Goal: Information Seeking & Learning: Learn about a topic

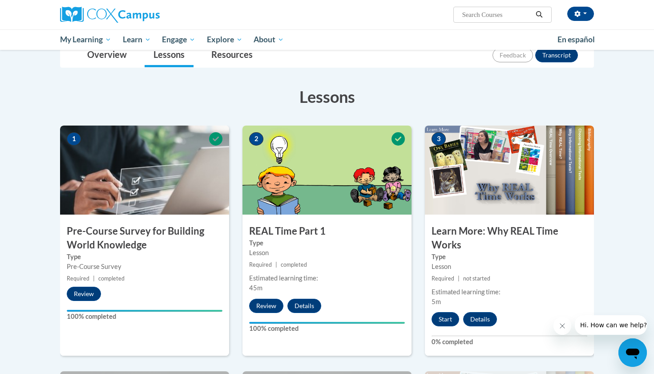
scroll to position [137, 0]
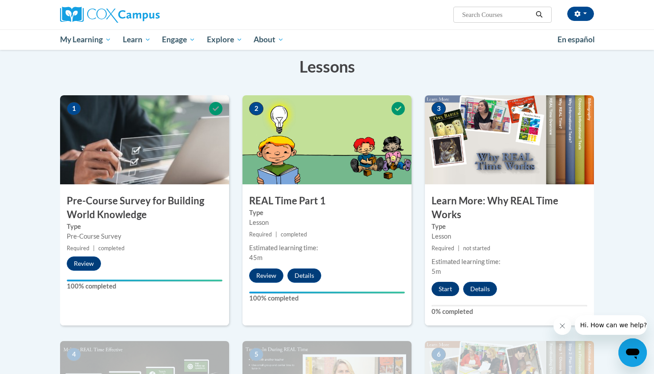
click at [443, 286] on button "Start" at bounding box center [446, 289] width 28 height 14
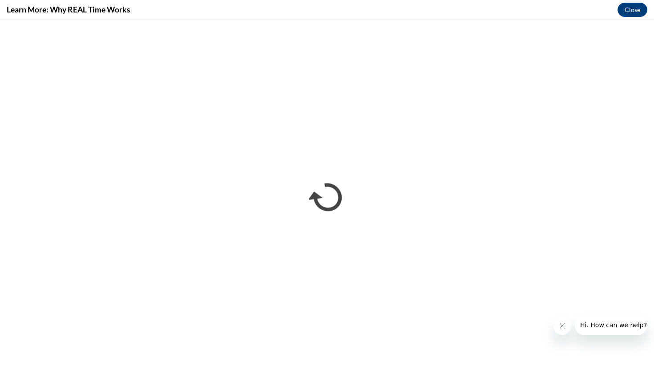
scroll to position [0, 0]
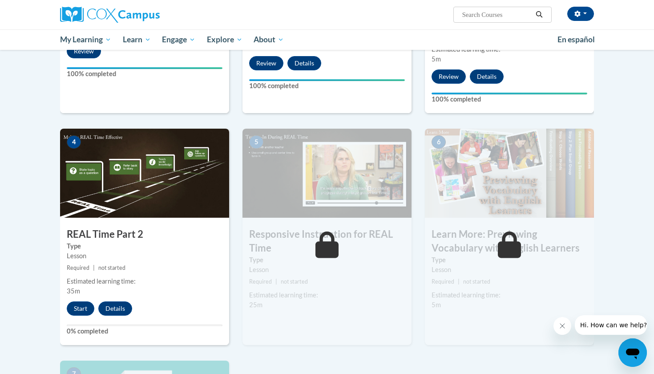
scroll to position [406, 0]
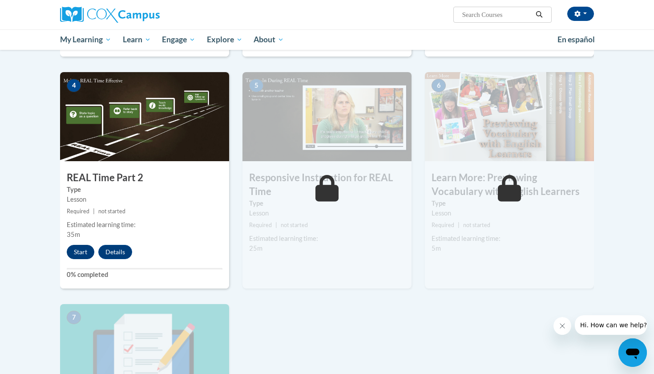
click at [87, 249] on button "Start" at bounding box center [81, 252] width 28 height 14
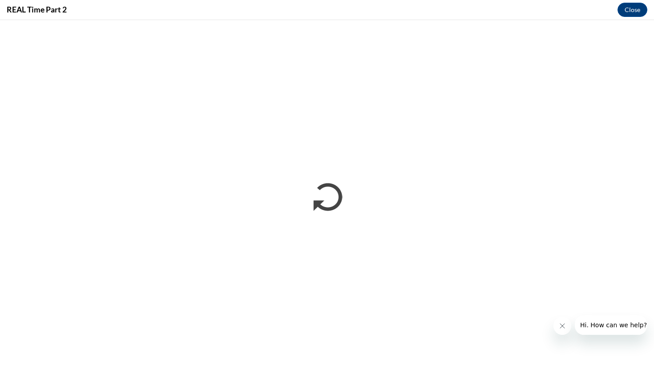
scroll to position [0, 0]
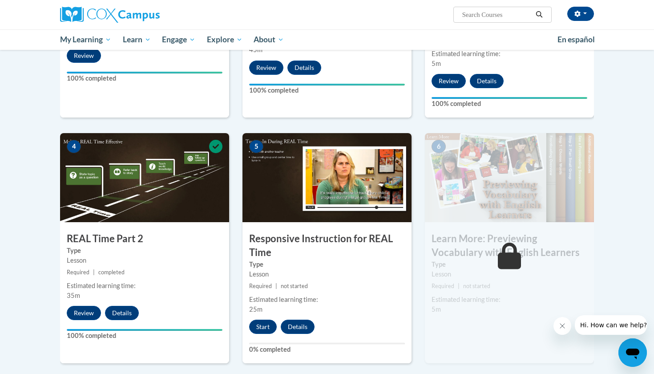
scroll to position [347, 0]
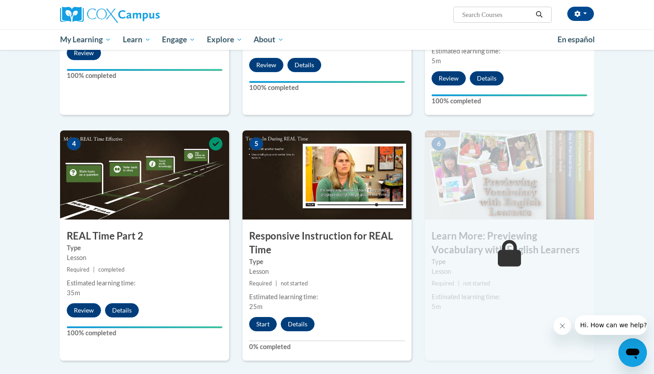
click at [268, 319] on button "Start" at bounding box center [263, 324] width 28 height 14
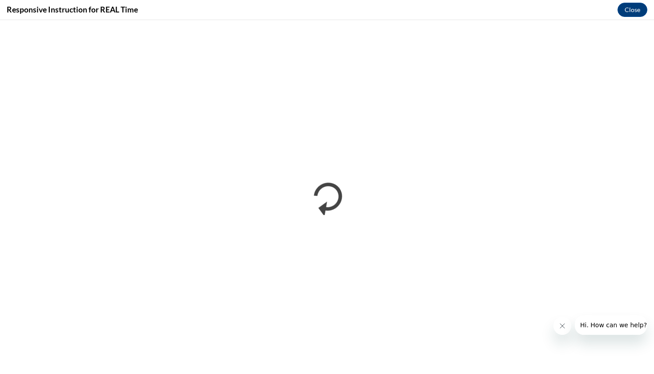
scroll to position [0, 0]
